Goal: Leave review/rating

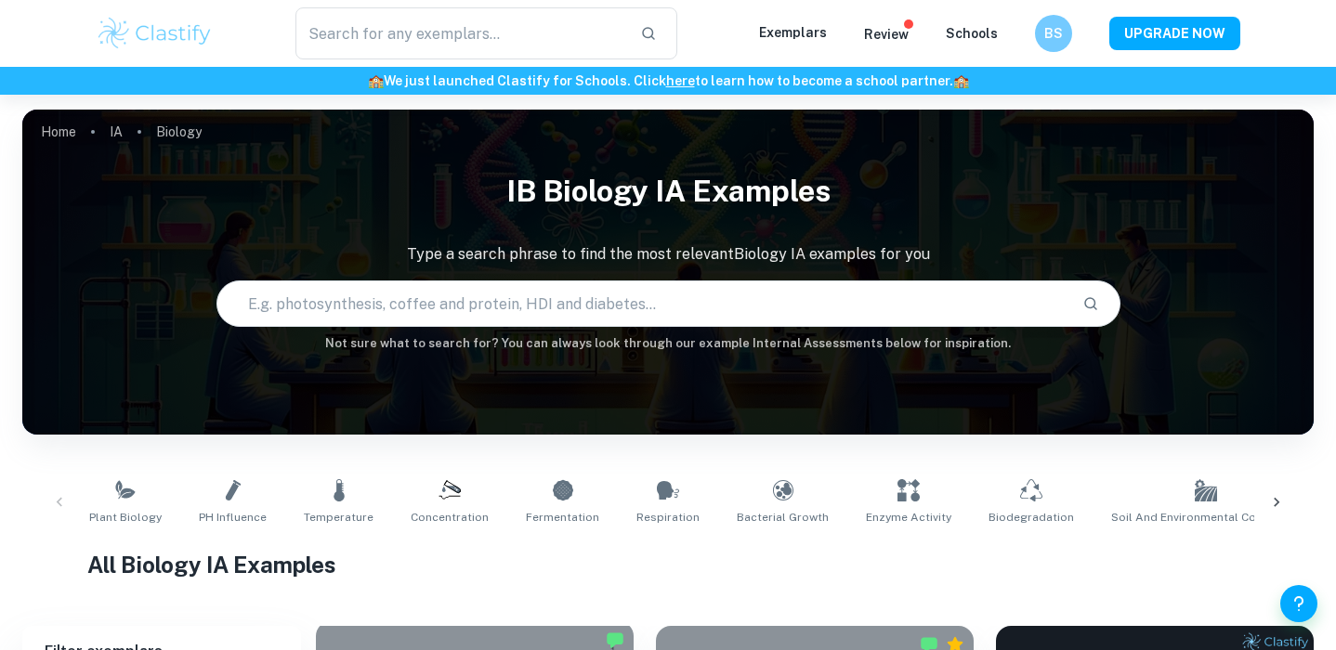
checkbox input "true"
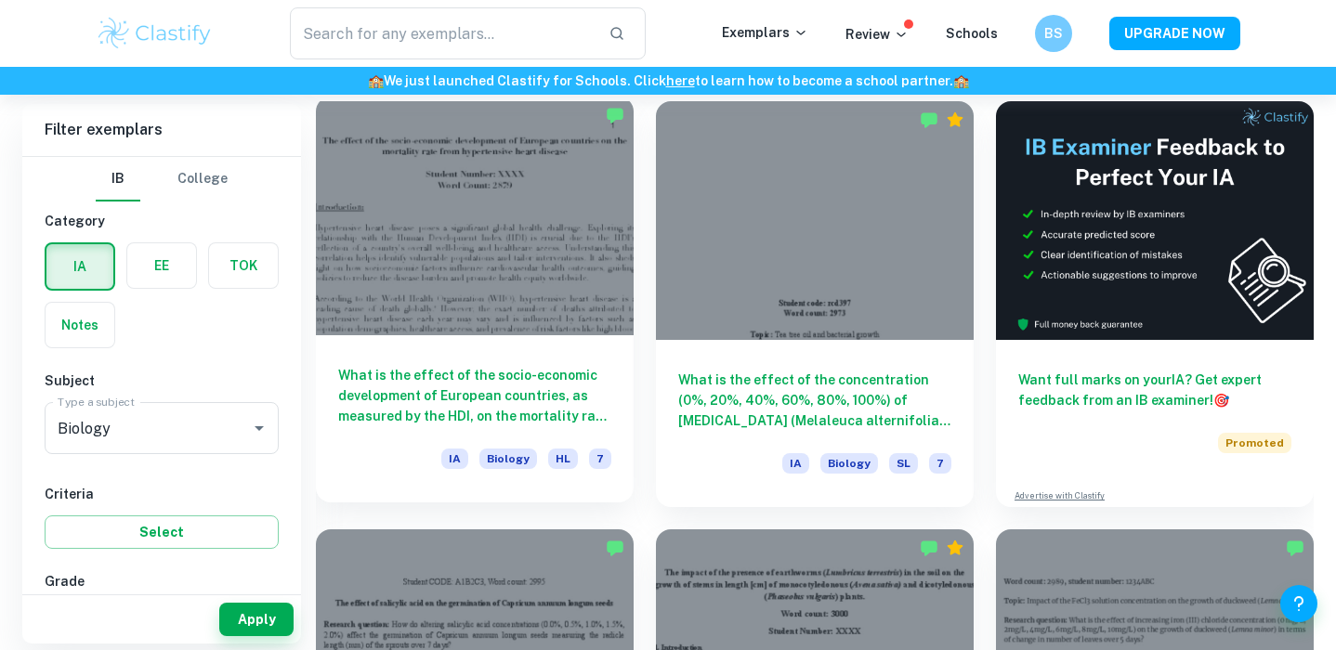
scroll to position [525, 0]
click at [549, 268] on div at bounding box center [475, 216] width 318 height 239
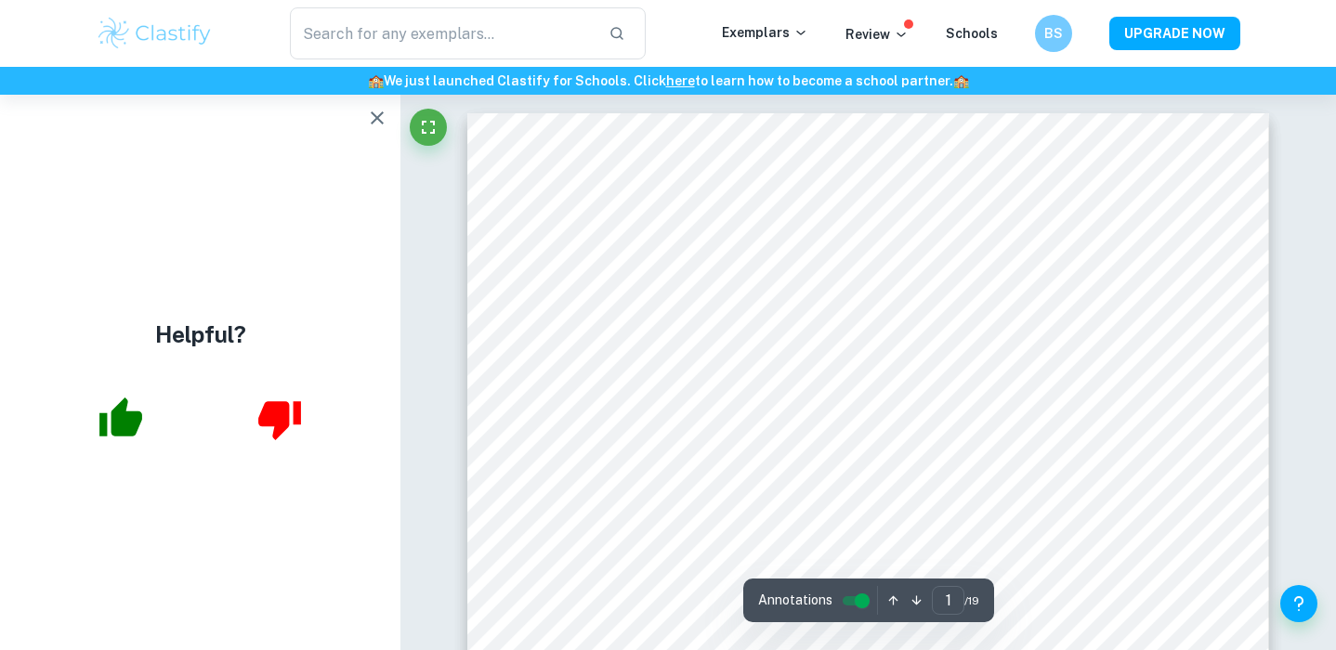
scroll to position [1, 0]
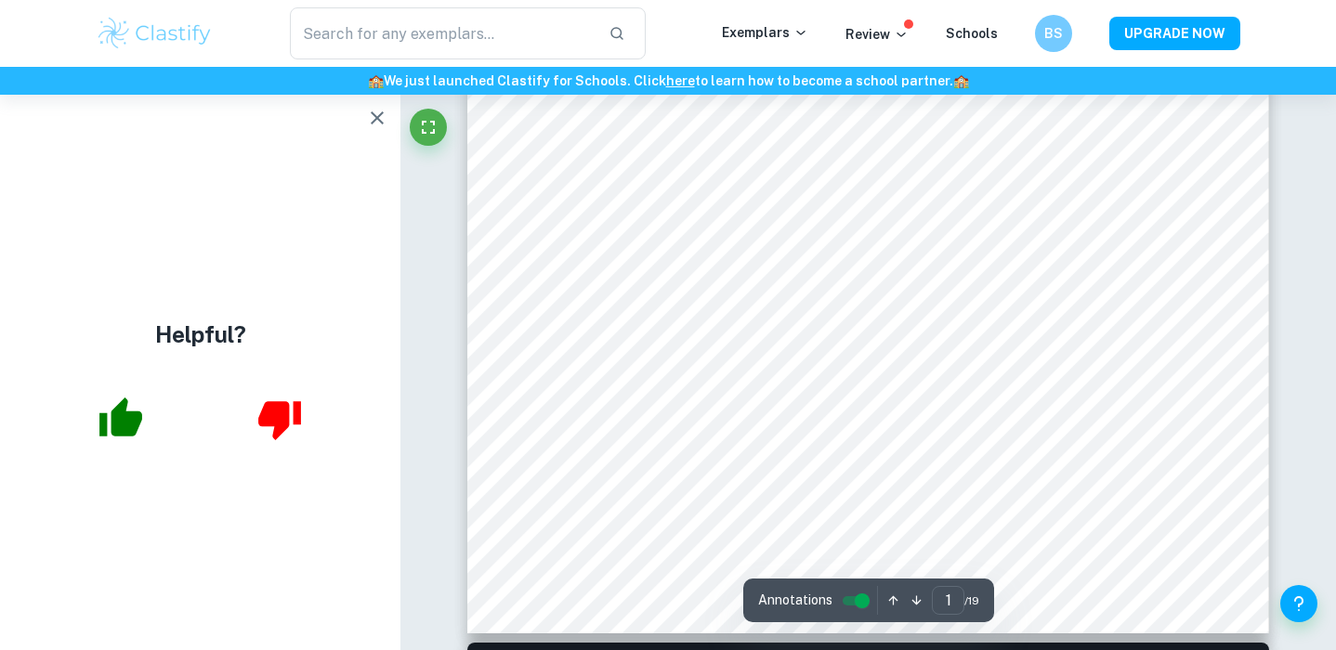
scroll to position [636, 0]
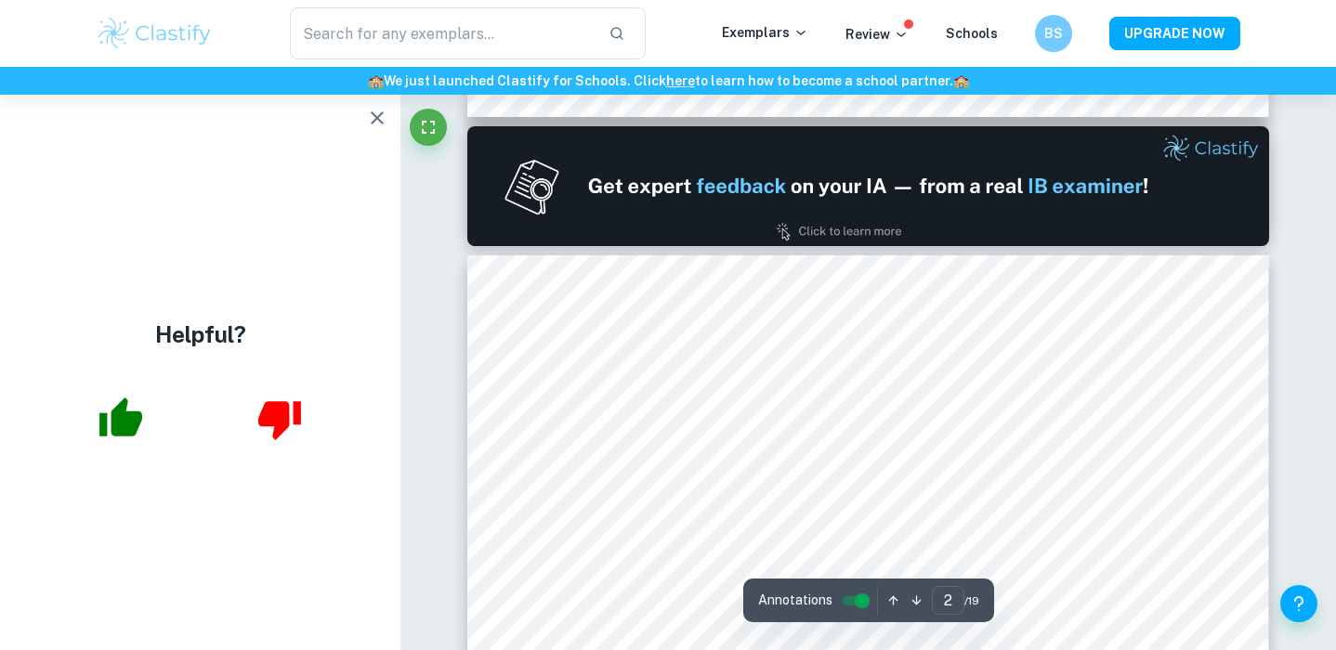
type input "1"
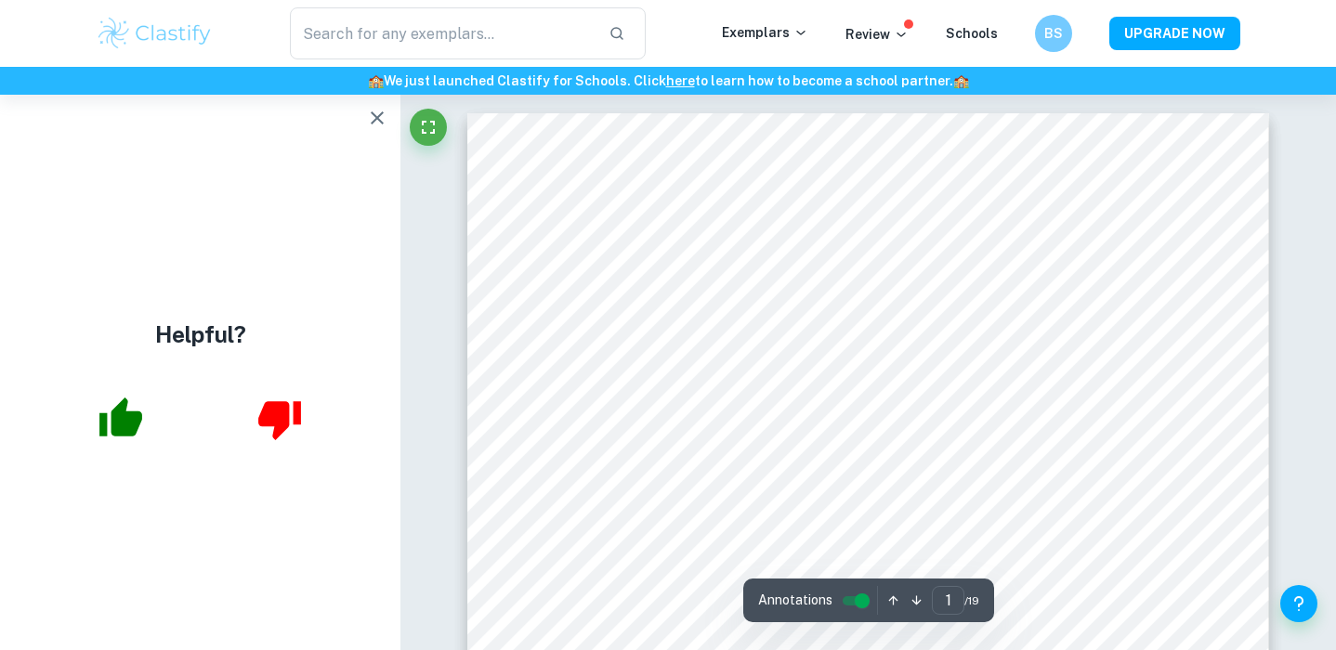
scroll to position [0, 0]
click at [367, 111] on icon "button" at bounding box center [377, 118] width 22 height 22
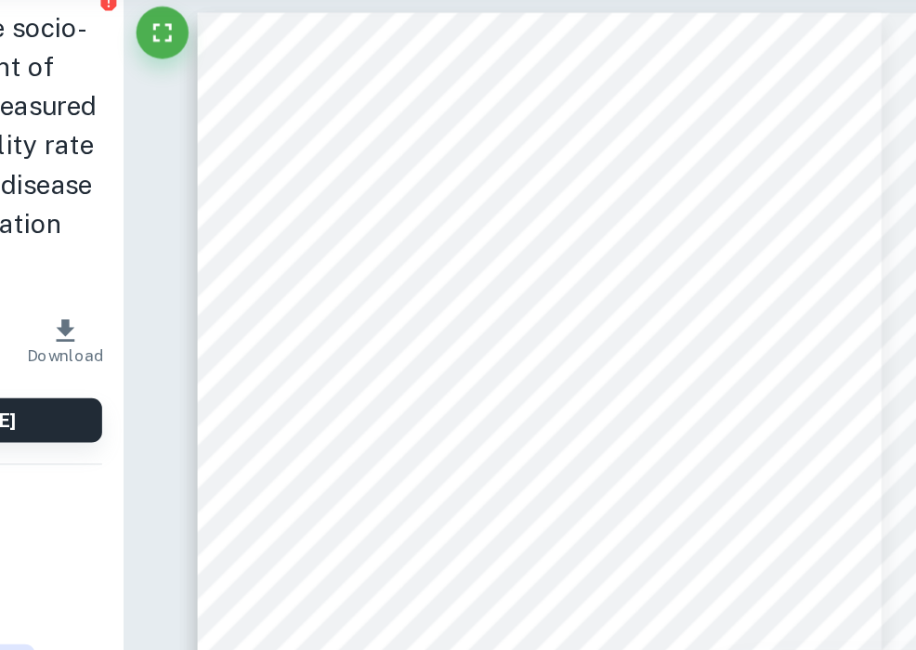
scroll to position [15, 99]
